Goal: Transaction & Acquisition: Obtain resource

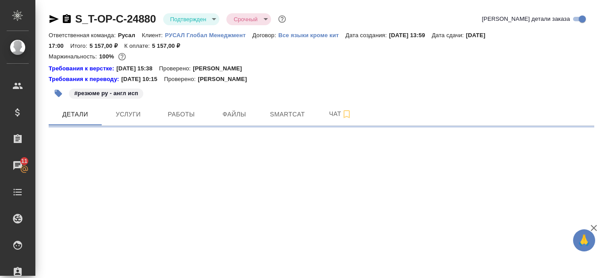
select select "RU"
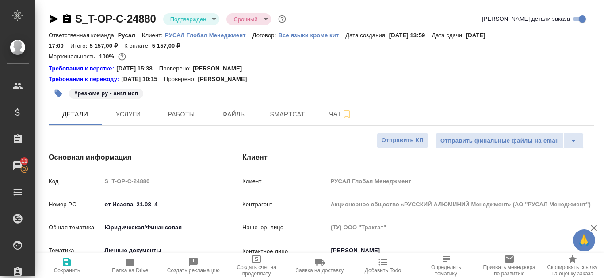
type textarea "x"
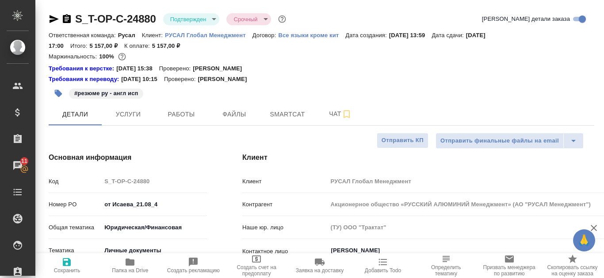
type textarea "x"
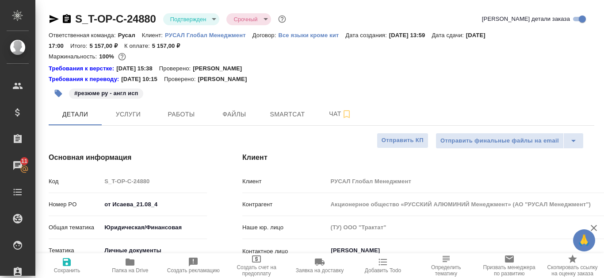
type textarea "x"
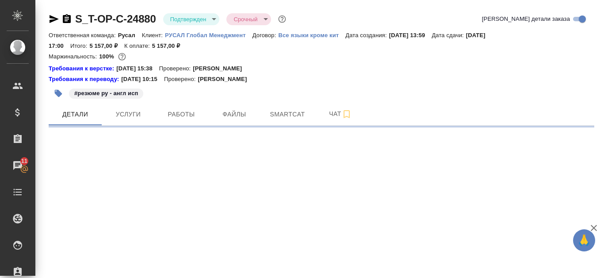
select select "RU"
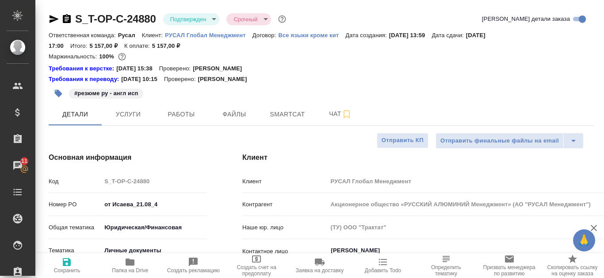
type textarea "x"
click at [245, 112] on span "Файлы" at bounding box center [234, 114] width 42 height 11
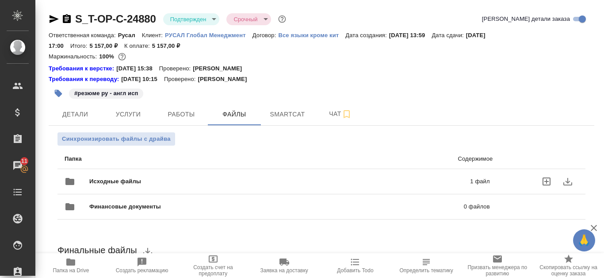
click at [288, 178] on span "Исходные файлы" at bounding box center [197, 181] width 216 height 9
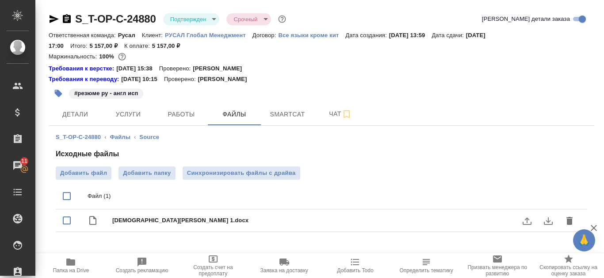
click at [546, 218] on icon "download" at bounding box center [548, 220] width 11 height 11
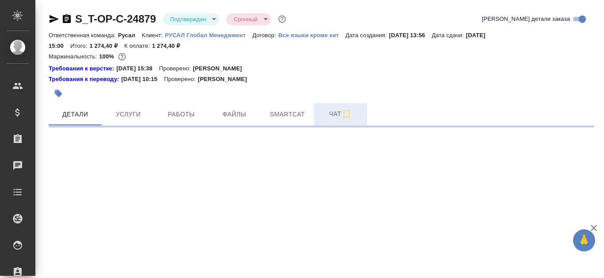
select select "RU"
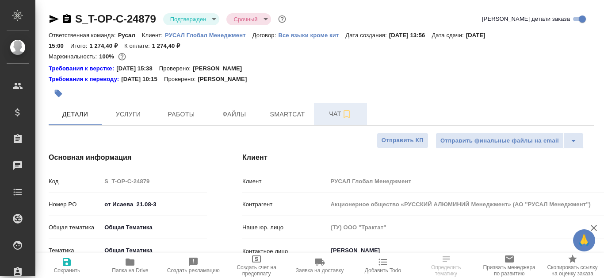
type textarea "x"
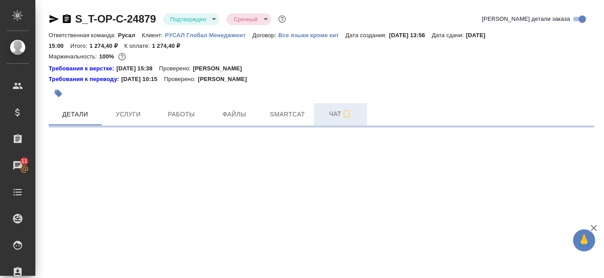
select select "RU"
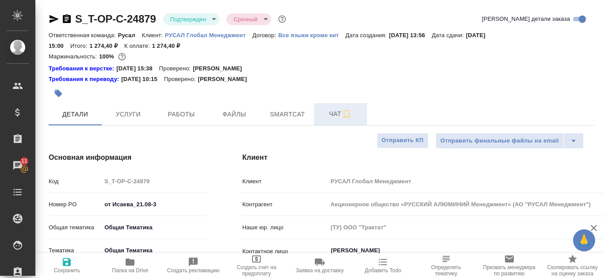
type textarea "x"
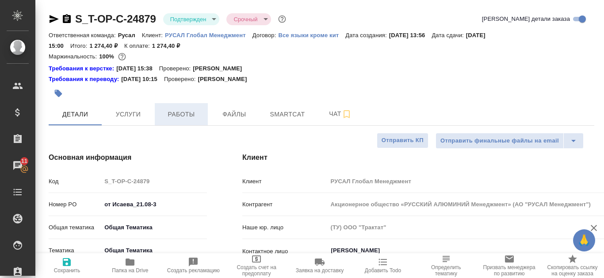
click at [177, 113] on span "Работы" at bounding box center [181, 114] width 42 height 11
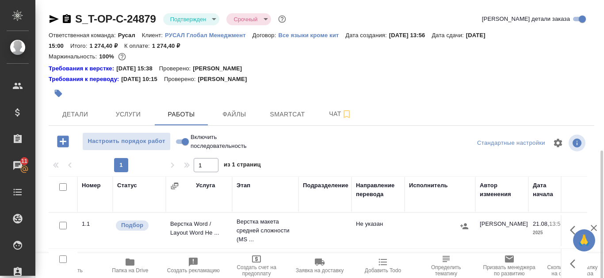
scroll to position [88, 0]
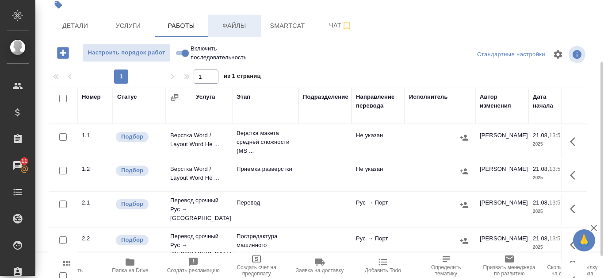
click at [227, 18] on button "Файлы" at bounding box center [234, 26] width 53 height 22
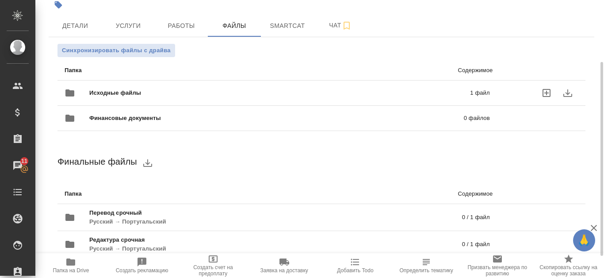
click at [570, 93] on icon "download" at bounding box center [567, 93] width 11 height 11
click at [424, 92] on p "1 файл" at bounding box center [397, 92] width 184 height 9
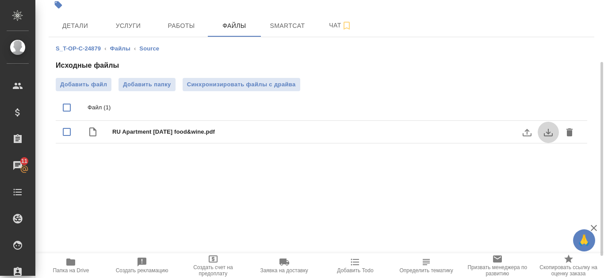
click at [549, 135] on icon "download" at bounding box center [548, 132] width 11 height 11
click at [552, 136] on icon "download" at bounding box center [548, 132] width 11 height 11
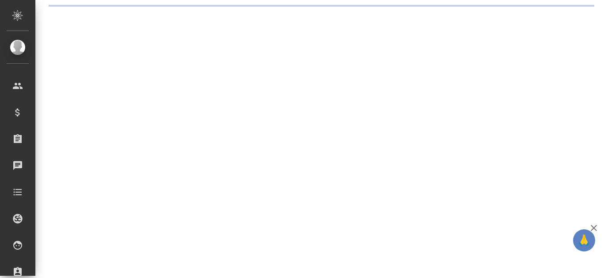
select select "RU"
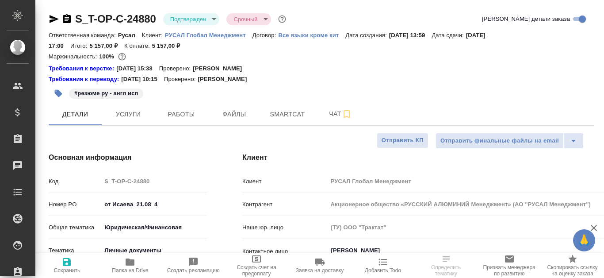
type textarea "x"
click at [248, 121] on button "Файлы" at bounding box center [234, 114] width 53 height 22
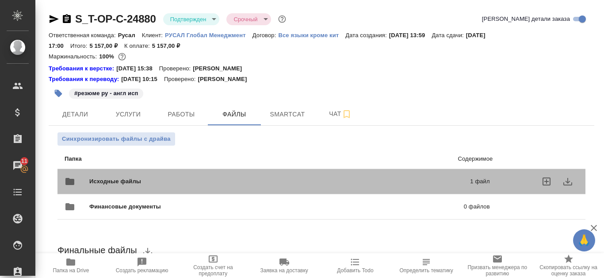
click at [412, 186] on div "Исходные файлы 1 файл" at bounding box center [277, 181] width 425 height 21
